Goal: Book appointment/travel/reservation

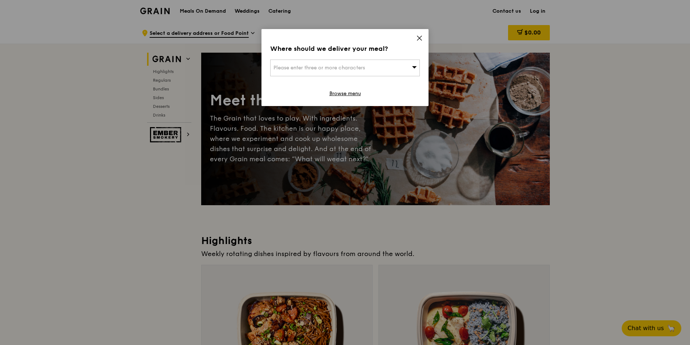
click at [307, 65] on span "Please enter three or more characters" at bounding box center [319, 68] width 92 height 6
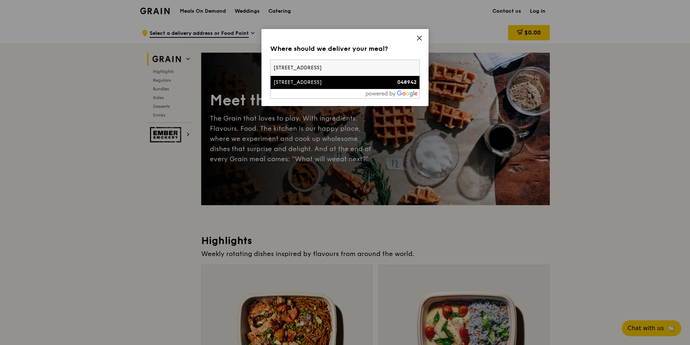
type input "[STREET_ADDRESS]"
click at [316, 83] on div "[STREET_ADDRESS]" at bounding box center [326, 82] width 107 height 7
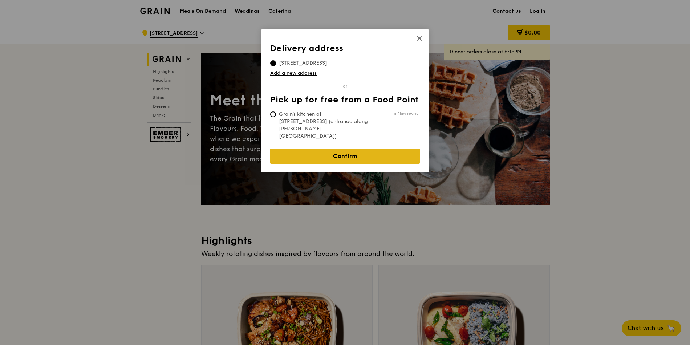
click at [357, 149] on link "Confirm" at bounding box center [345, 156] width 150 height 15
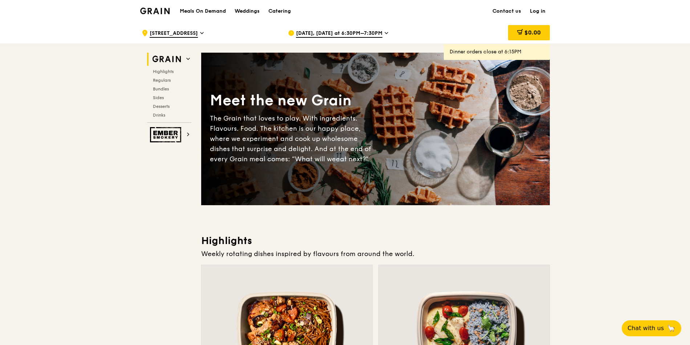
click at [351, 35] on span "[DATE], [DATE] at 6:30PM–7:30PM" at bounding box center [339, 34] width 86 height 8
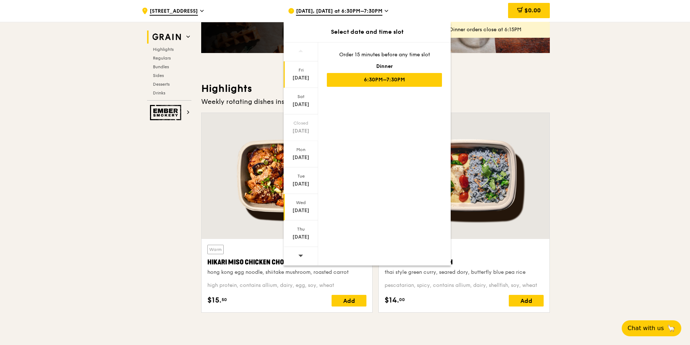
scroll to position [261, 0]
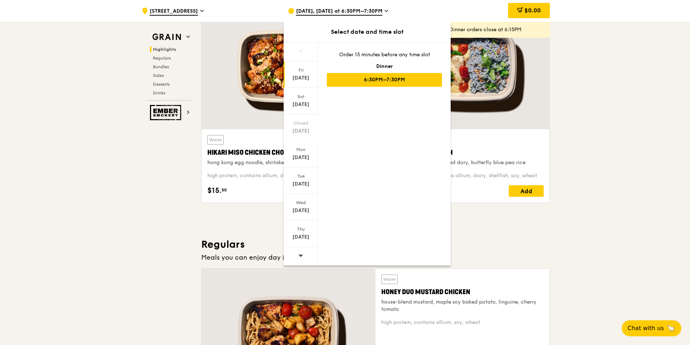
click at [301, 253] on span at bounding box center [300, 255] width 5 height 17
click at [301, 258] on span at bounding box center [300, 255] width 5 height 17
click at [302, 261] on span at bounding box center [300, 255] width 5 height 17
click at [303, 258] on span at bounding box center [300, 255] width 5 height 17
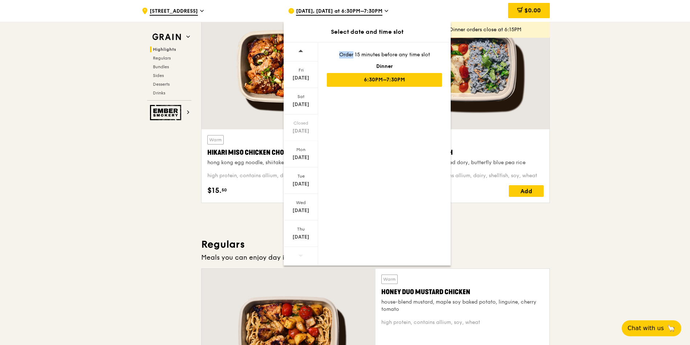
click at [303, 258] on span at bounding box center [300, 255] width 5 height 17
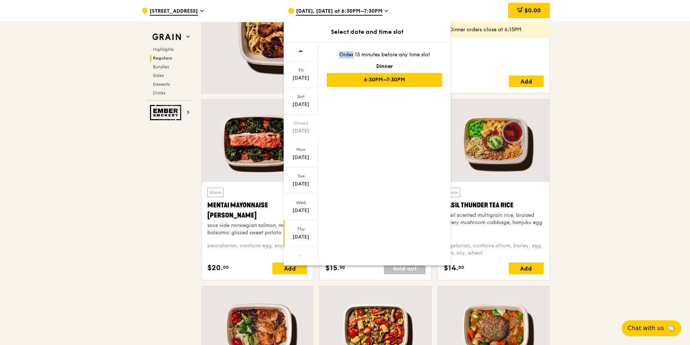
scroll to position [567, 0]
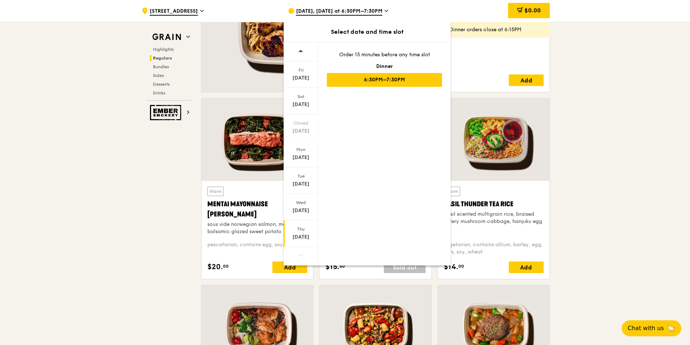
click at [302, 234] on div "[DATE]" at bounding box center [301, 237] width 32 height 7
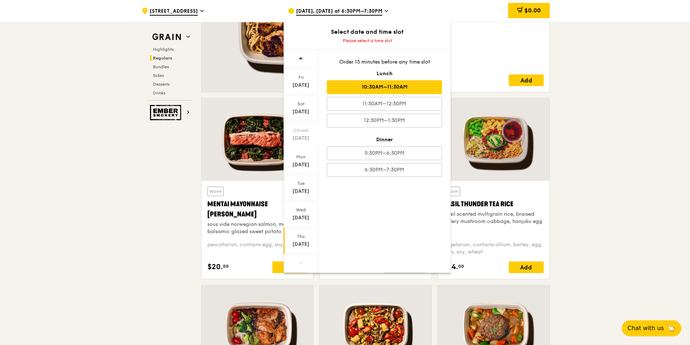
click at [387, 90] on div "10:30AM–11:30AM" at bounding box center [384, 87] width 115 height 14
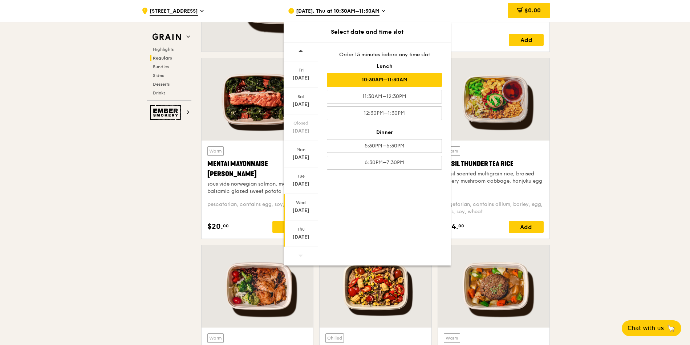
scroll to position [705, 0]
